Goal: Task Accomplishment & Management: Use online tool/utility

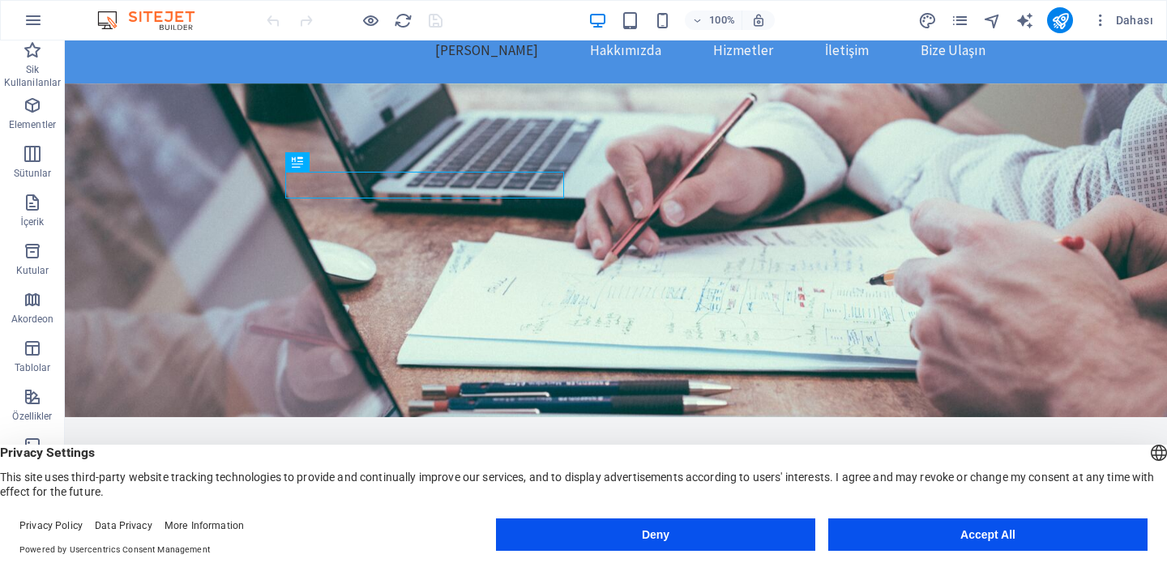
scroll to position [51, 0]
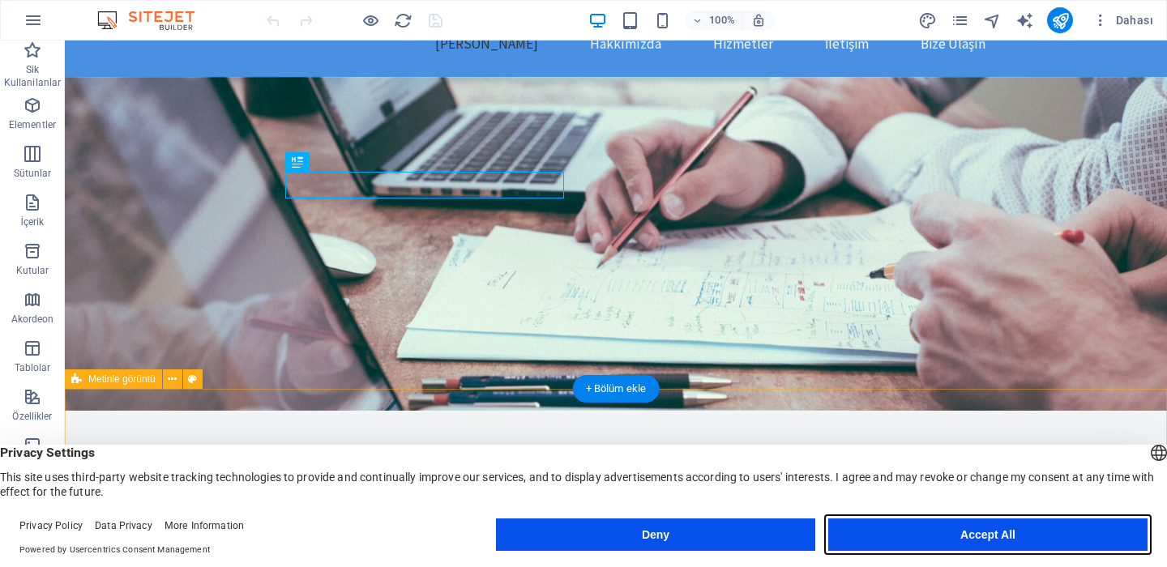
click at [945, 542] on button "Accept All" at bounding box center [987, 534] width 319 height 32
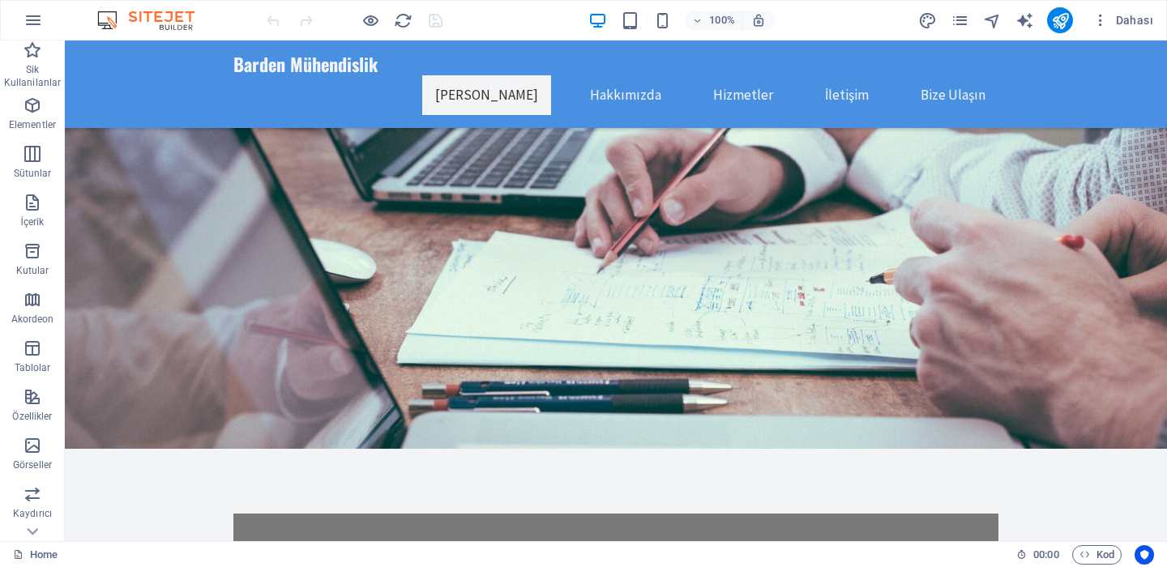
scroll to position [70, 0]
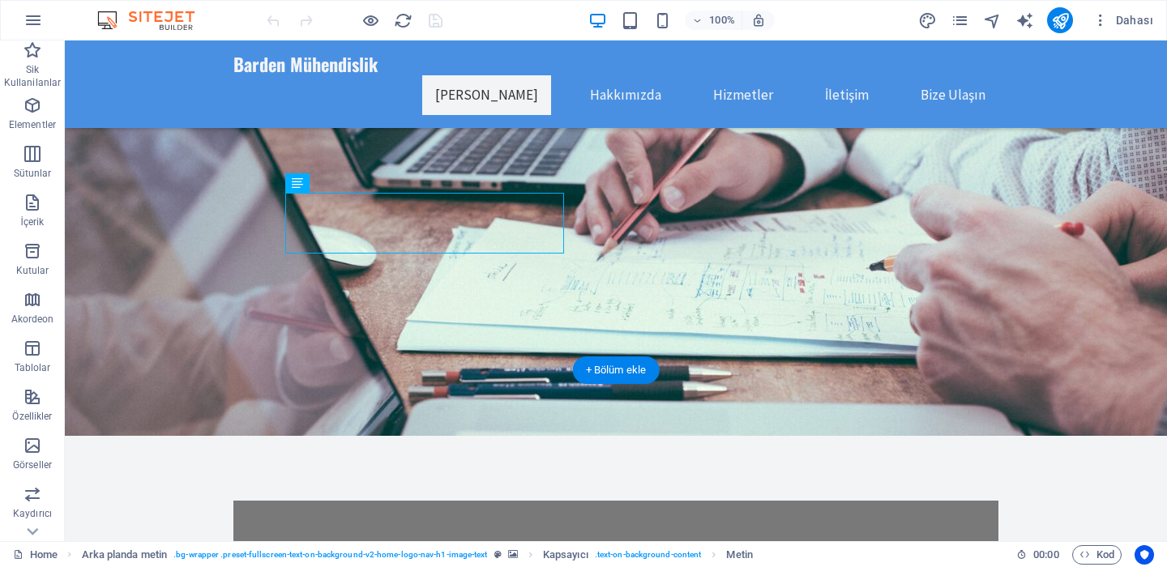
click at [838, 232] on figure at bounding box center [616, 235] width 1102 height 399
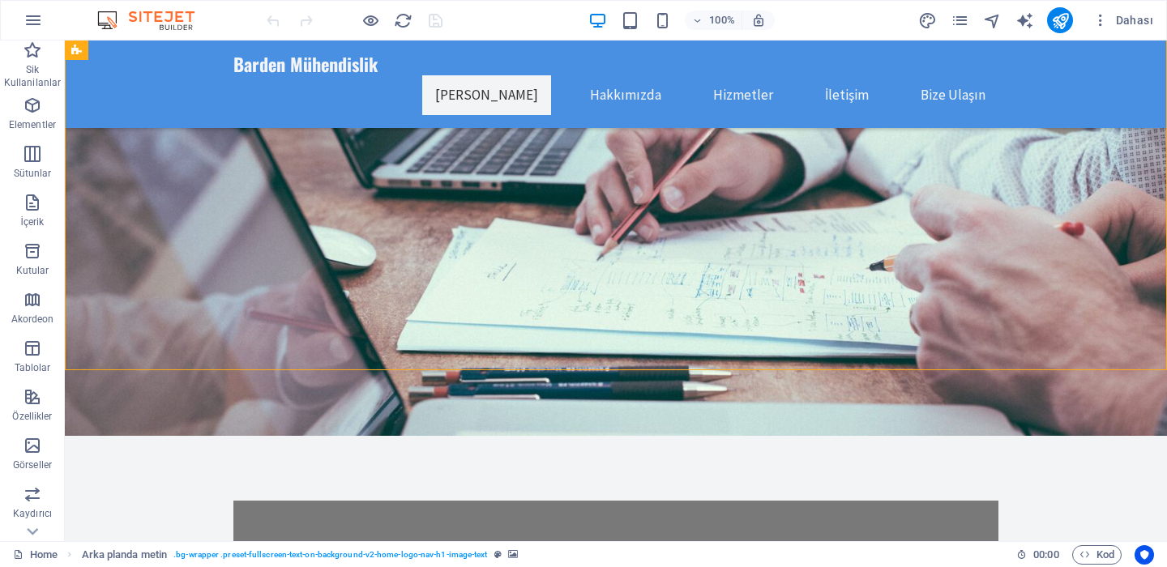
click at [838, 232] on figure at bounding box center [616, 235] width 1102 height 399
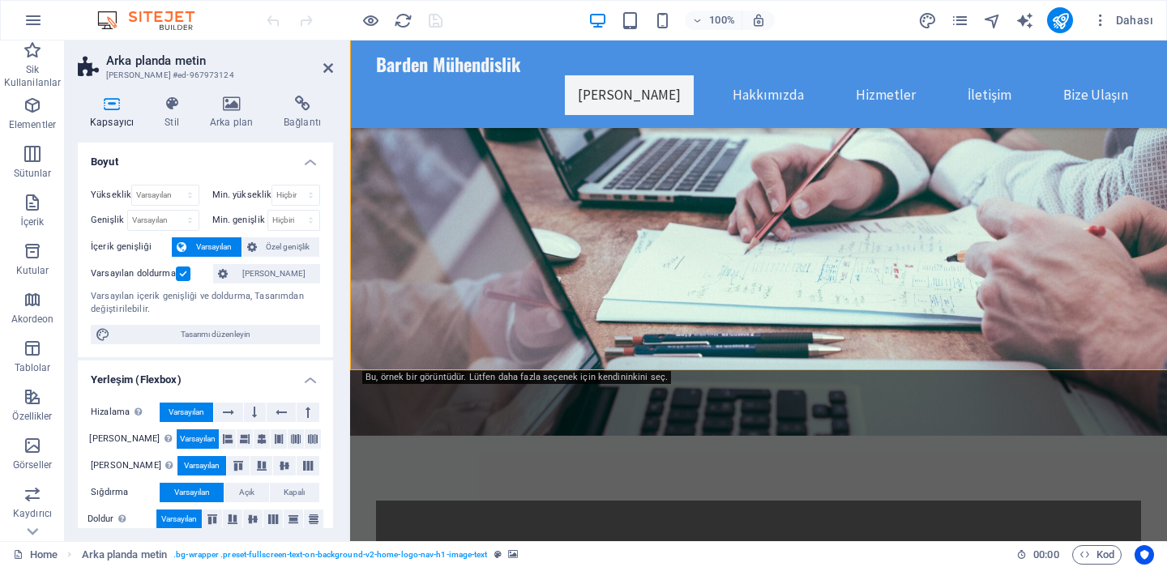
click at [838, 232] on figure at bounding box center [758, 235] width 817 height 399
click at [326, 70] on icon at bounding box center [328, 68] width 10 height 13
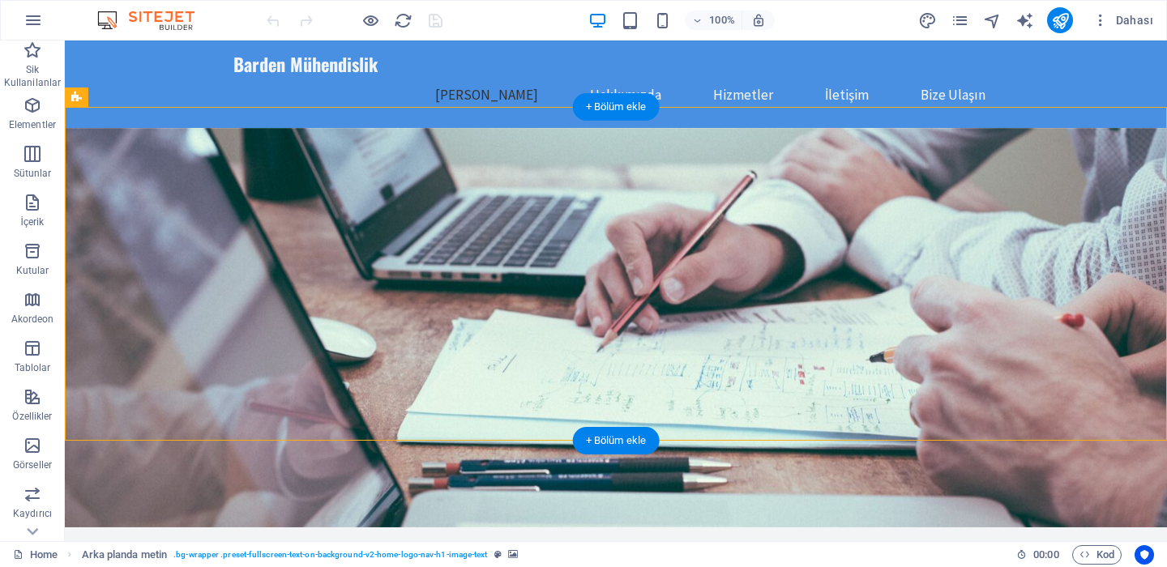
scroll to position [0, 0]
